Goal: Use online tool/utility

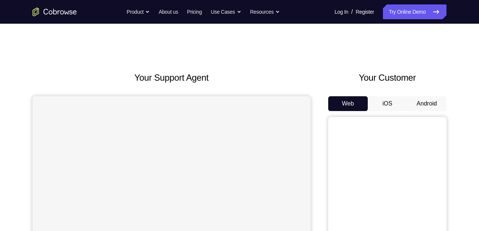
click at [414, 100] on button "Android" at bounding box center [427, 103] width 40 height 15
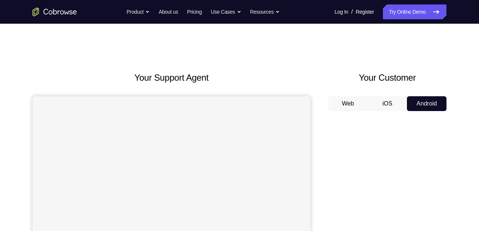
click at [414, 100] on button "Android" at bounding box center [427, 103] width 40 height 15
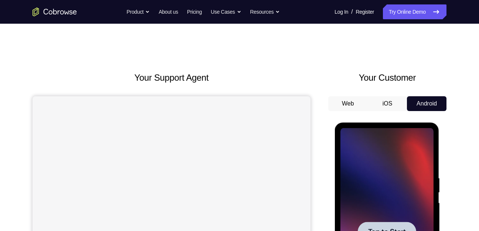
click at [413, 172] on div at bounding box center [386, 231] width 93 height 207
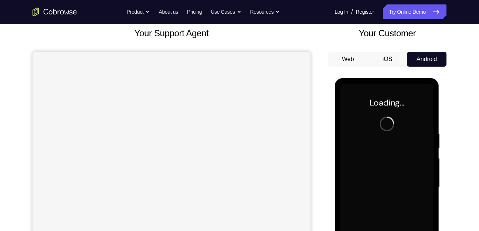
scroll to position [77, 0]
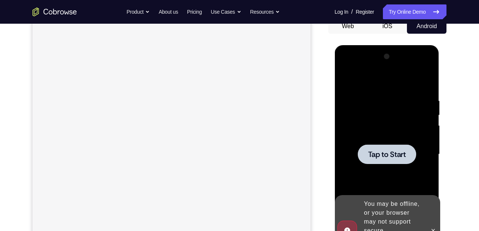
click at [395, 158] on span "Tap to Start" at bounding box center [387, 154] width 38 height 7
click at [397, 134] on div at bounding box center [386, 154] width 93 height 207
click at [397, 161] on div at bounding box center [387, 154] width 58 height 20
